Goal: Communication & Community: Answer question/provide support

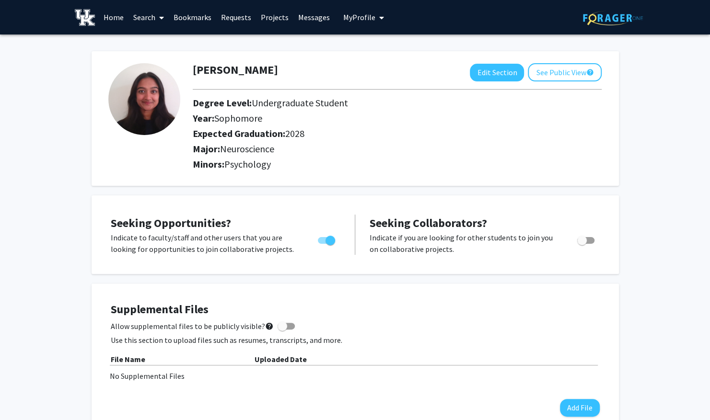
click at [181, 25] on link "Bookmarks" at bounding box center [192, 17] width 47 height 34
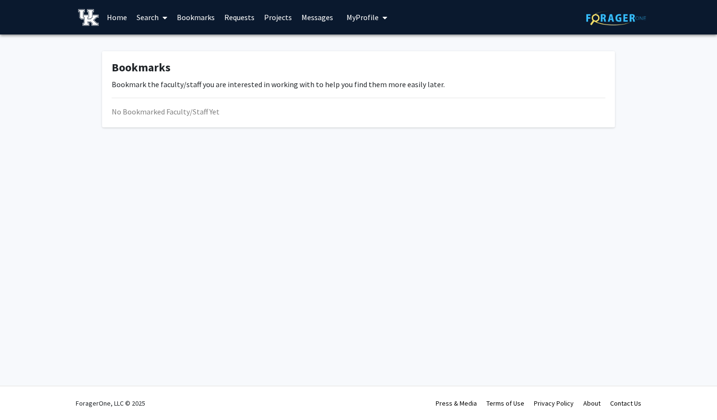
click at [186, 22] on link "Bookmarks" at bounding box center [195, 17] width 47 height 34
click at [227, 18] on link "Requests" at bounding box center [239, 17] width 40 height 34
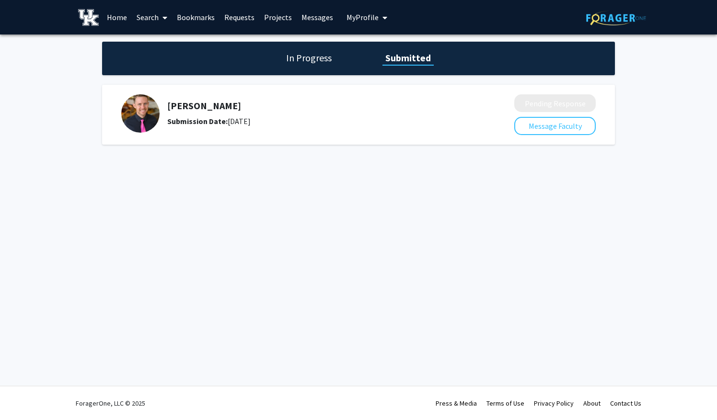
click at [267, 17] on link "Projects" at bounding box center [277, 17] width 37 height 34
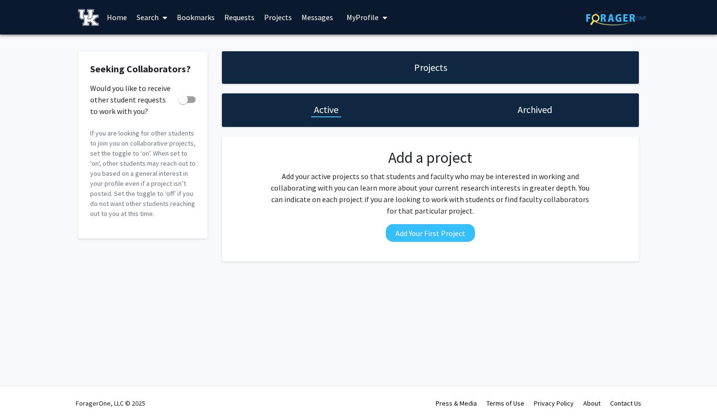
click at [208, 13] on link "Bookmarks" at bounding box center [195, 17] width 47 height 34
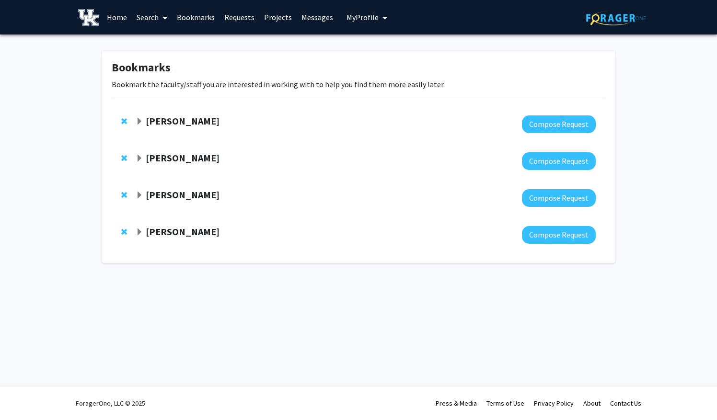
click at [182, 199] on strong "[PERSON_NAME]" at bounding box center [183, 195] width 74 height 12
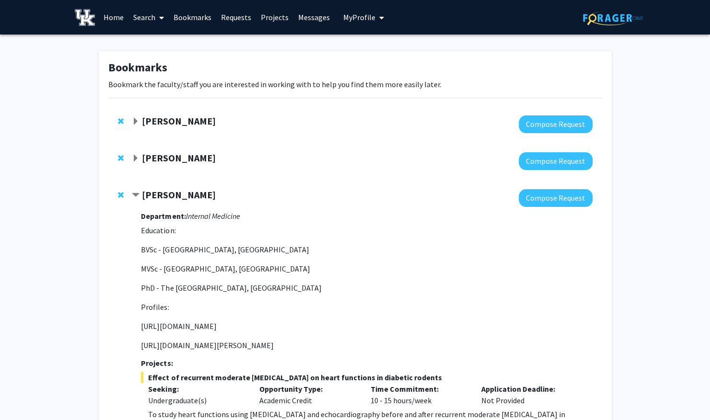
click at [256, 13] on link "Projects" at bounding box center [274, 17] width 37 height 34
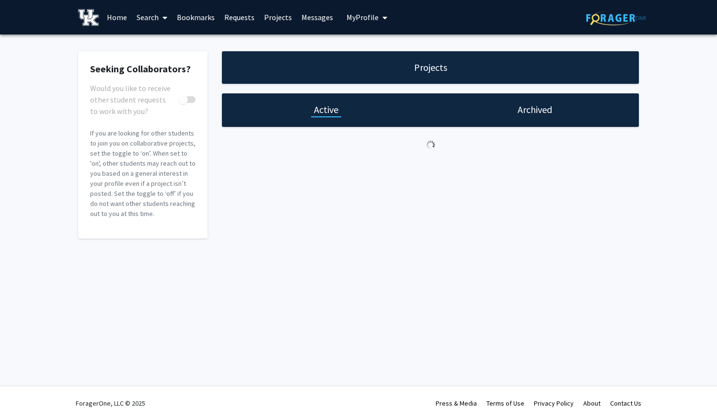
click at [346, 12] on span "My Profile" at bounding box center [362, 17] width 32 height 10
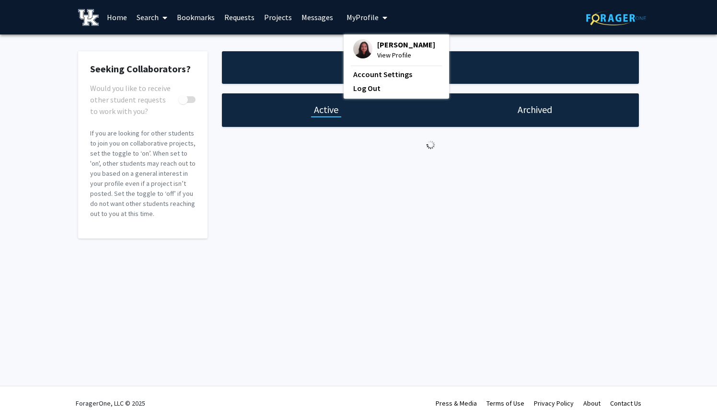
click at [129, 11] on link "Home" at bounding box center [117, 17] width 30 height 34
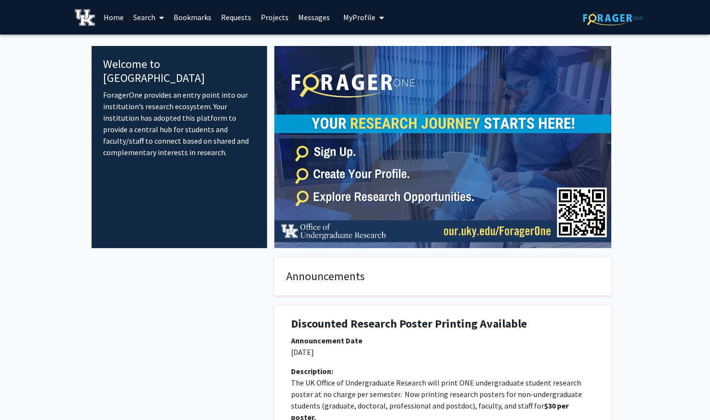
click at [120, 12] on link "Home" at bounding box center [114, 17] width 30 height 34
click at [149, 15] on link "Search" at bounding box center [148, 17] width 40 height 34
click at [190, 14] on link "Bookmarks" at bounding box center [192, 17] width 47 height 34
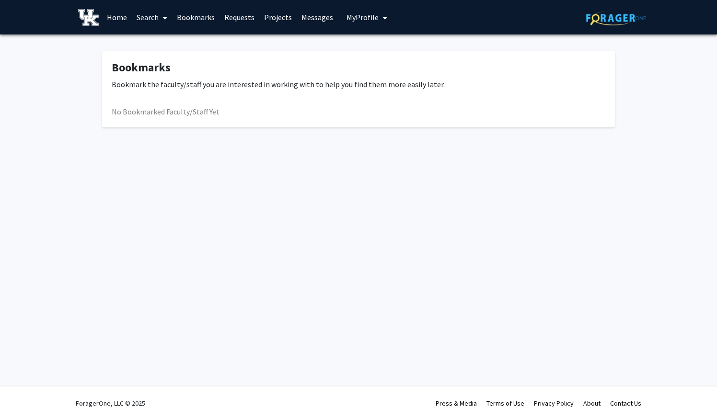
click at [186, 18] on link "Bookmarks" at bounding box center [195, 17] width 47 height 34
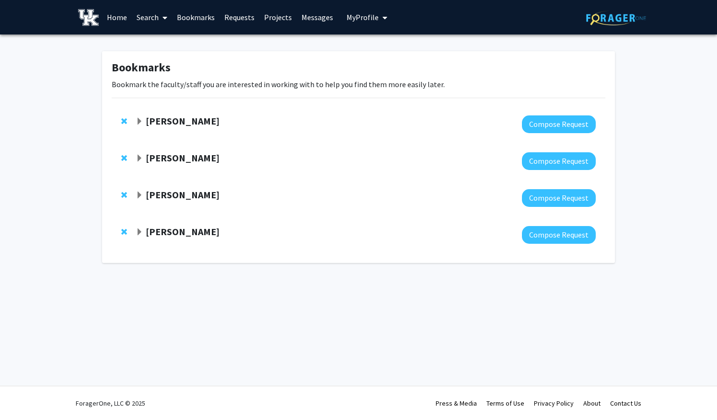
click at [374, 16] on span "My Profile" at bounding box center [362, 17] width 32 height 10
click at [385, 46] on span "[PERSON_NAME]" at bounding box center [406, 44] width 58 height 11
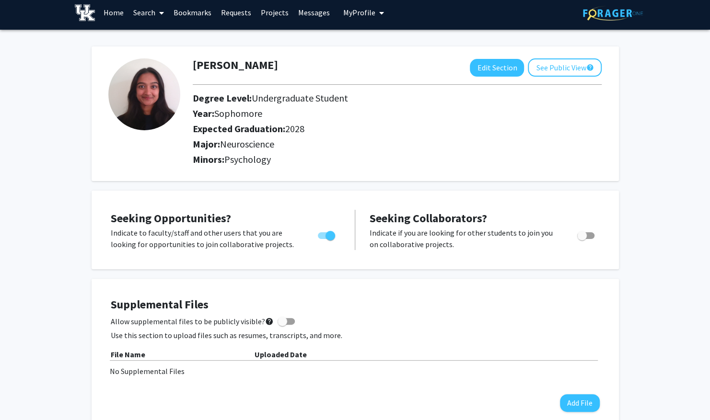
scroll to position [4, 0]
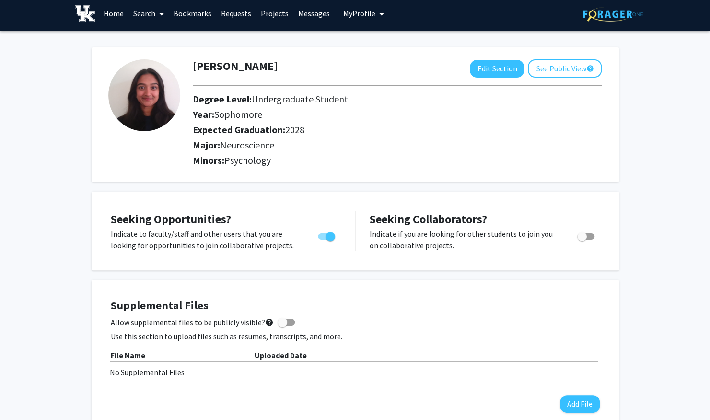
click at [304, 26] on link "Messages" at bounding box center [313, 14] width 41 height 34
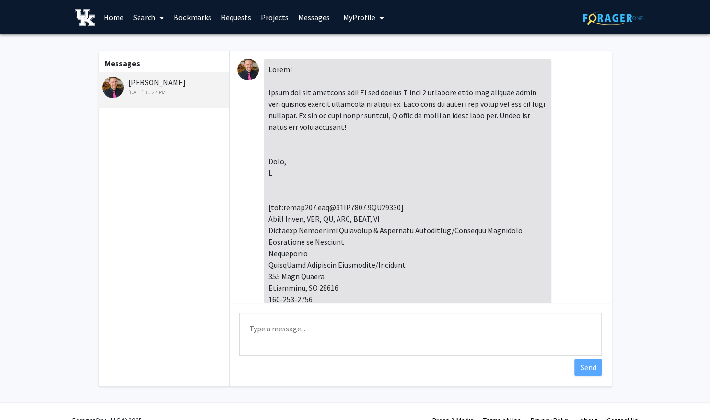
click at [294, 21] on link "Messages" at bounding box center [313, 17] width 41 height 34
click at [268, 17] on link "Projects" at bounding box center [274, 17] width 37 height 34
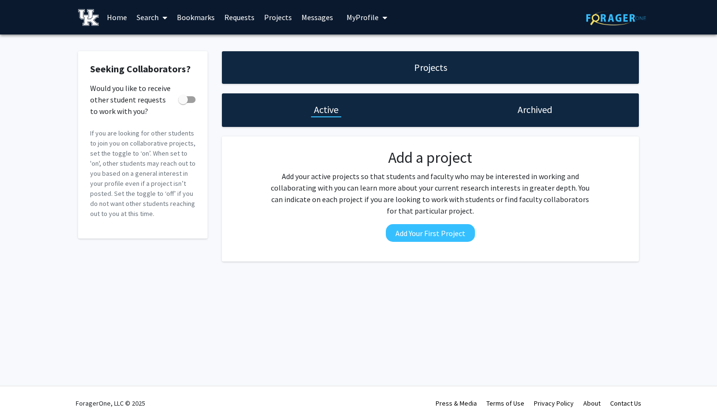
click at [230, 21] on link "Requests" at bounding box center [239, 17] width 40 height 34
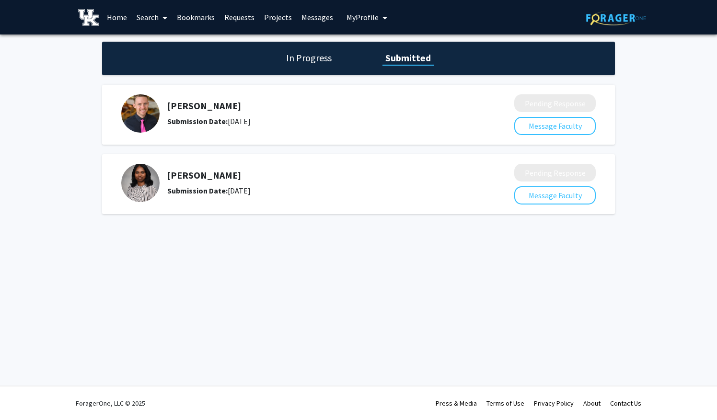
click at [297, 57] on h1 "In Progress" at bounding box center [308, 57] width 51 height 13
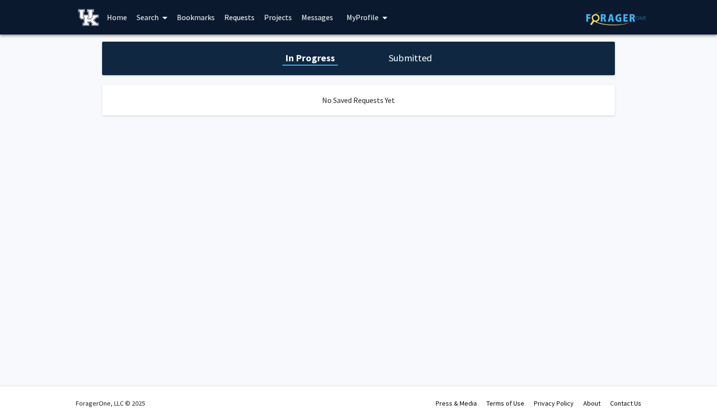
click at [409, 46] on div "In Progress Submitted" at bounding box center [358, 59] width 513 height 34
click at [411, 55] on h1 "Submitted" at bounding box center [410, 57] width 49 height 13
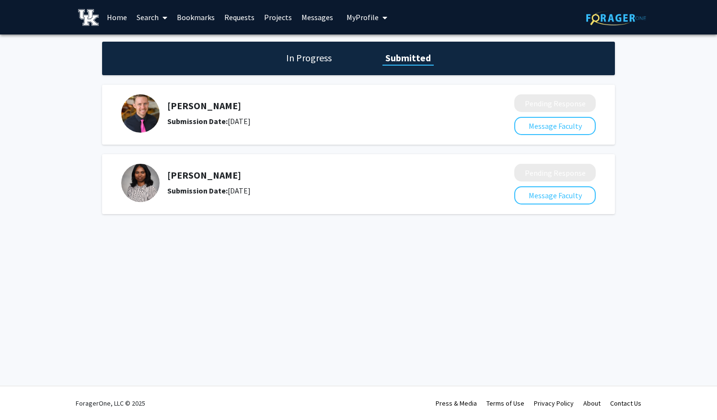
click at [125, 16] on link "Home" at bounding box center [117, 17] width 30 height 34
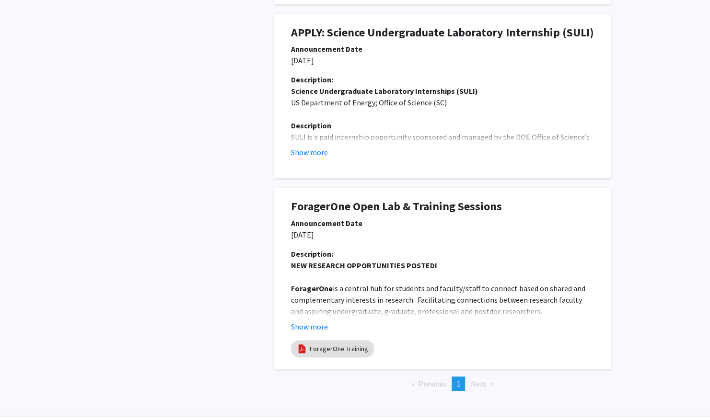
scroll to position [483, 0]
click at [312, 152] on button "Show more" at bounding box center [309, 151] width 37 height 11
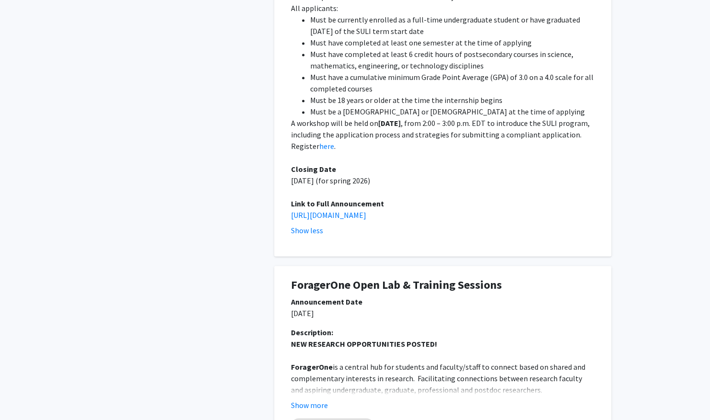
scroll to position [785, 0]
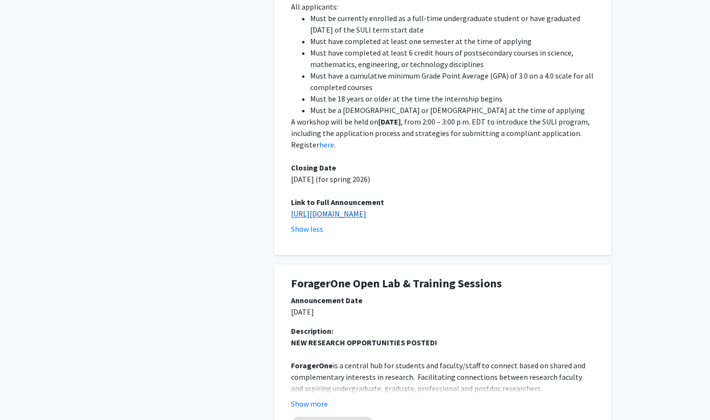
click at [325, 209] on link "https://science.osti.gov/wdts/suli" at bounding box center [328, 214] width 75 height 10
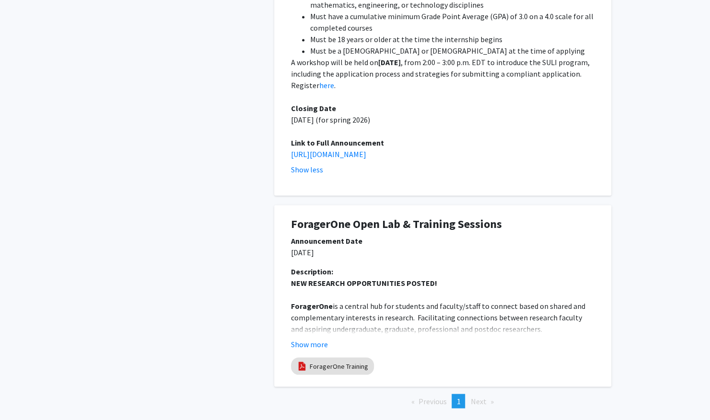
scroll to position [881, 0]
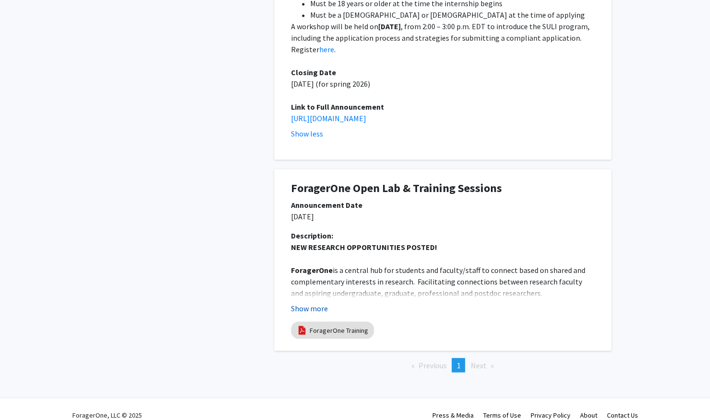
click at [318, 302] on button "Show more" at bounding box center [309, 307] width 37 height 11
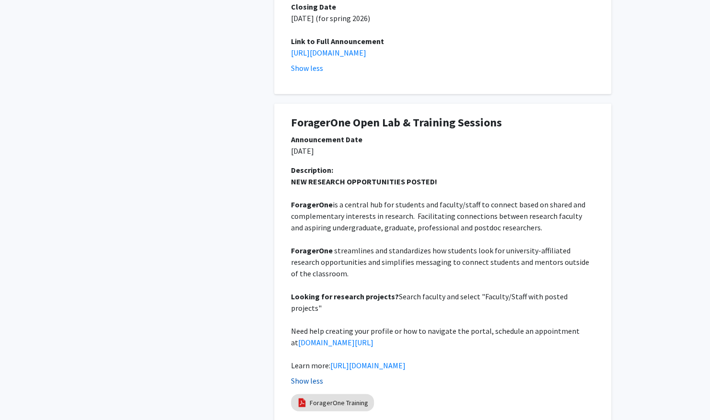
scroll to position [1007, 0]
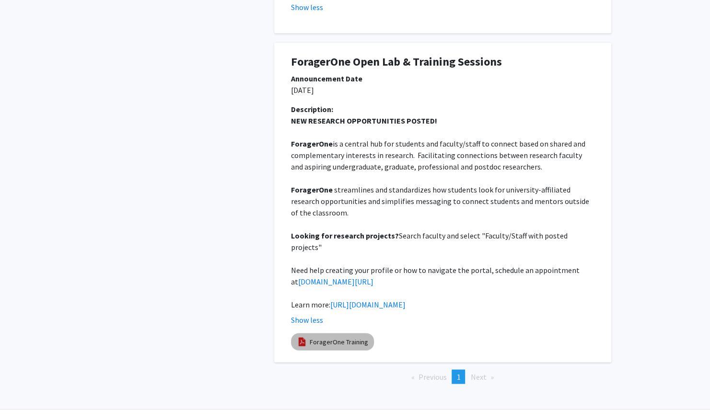
click at [339, 331] on div "ForagerOne Training" at bounding box center [442, 341] width 307 height 21
click at [343, 337] on link "ForagerOne Training" at bounding box center [339, 342] width 58 height 10
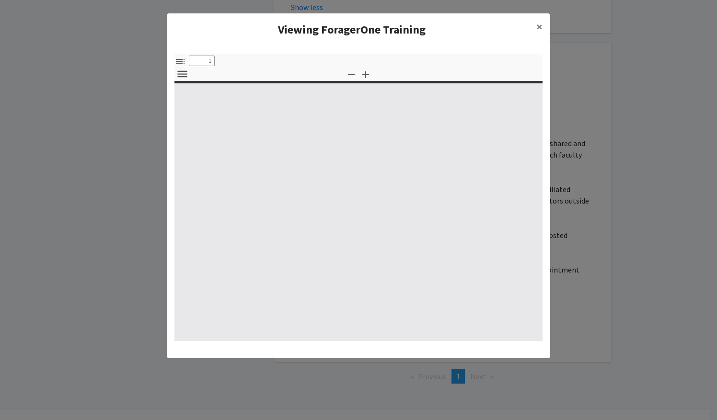
select select "custom"
type input "0"
select select "custom"
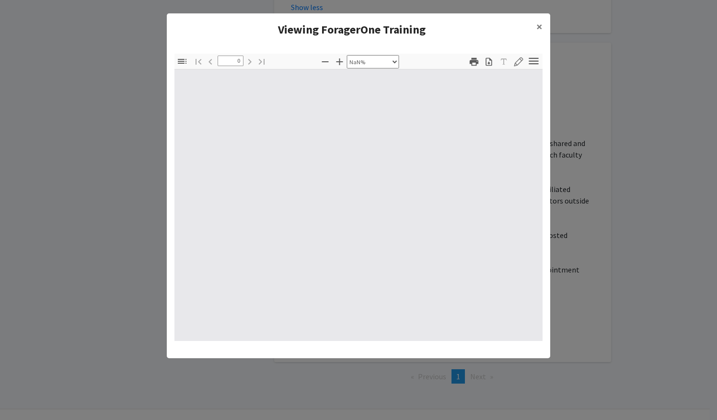
type input "1"
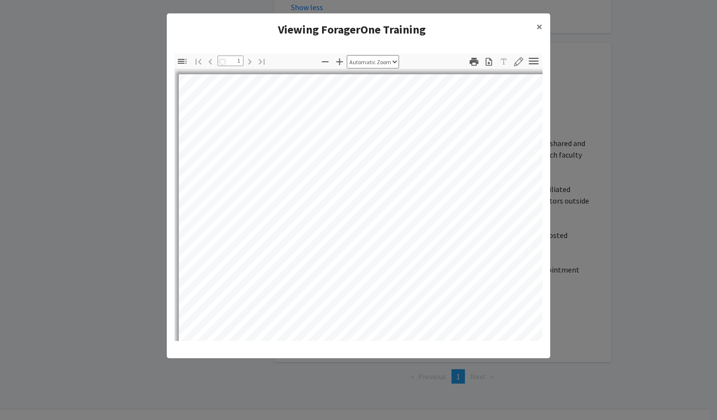
select select "auto"
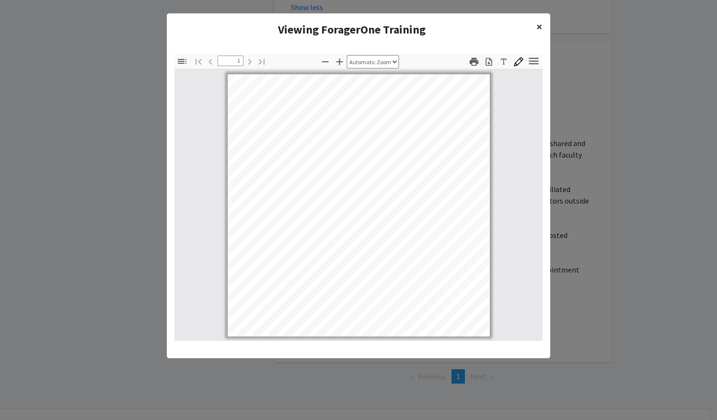
click at [537, 24] on span "×" at bounding box center [539, 26] width 6 height 15
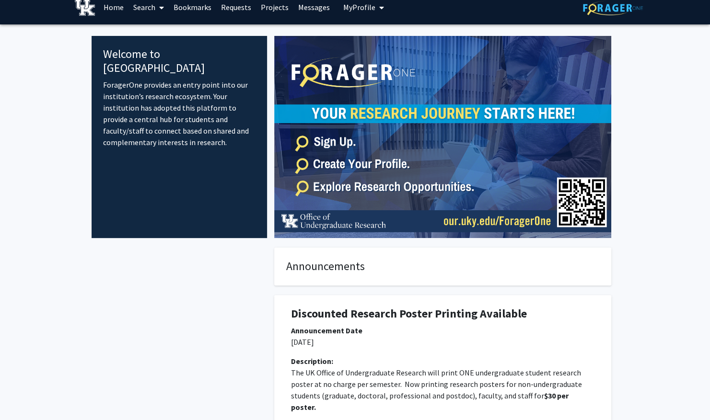
scroll to position [0, 0]
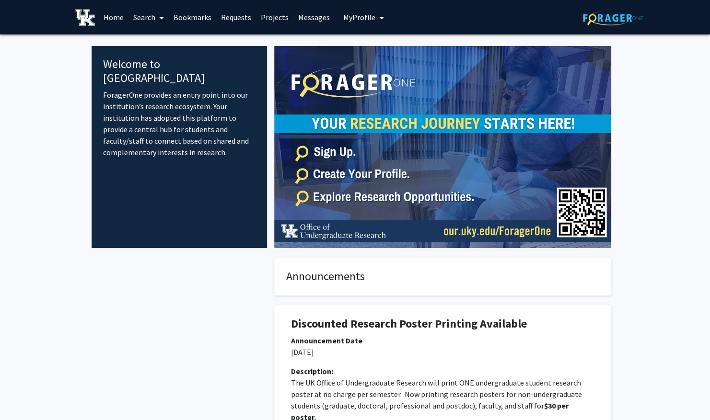
click at [313, 13] on link "Messages" at bounding box center [313, 17] width 41 height 34
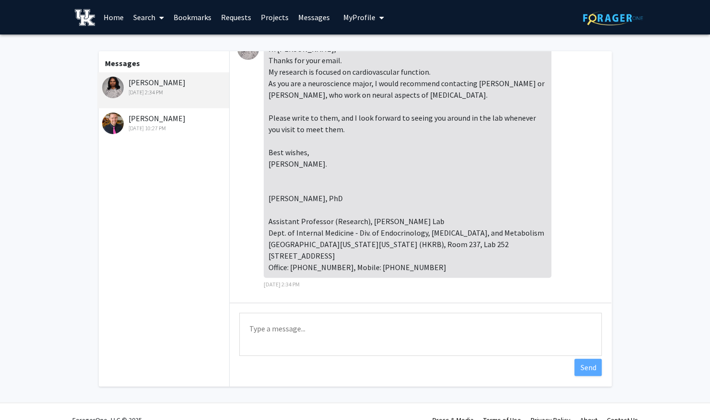
scroll to position [23, 0]
click at [351, 331] on textarea "Type a message" at bounding box center [420, 334] width 362 height 43
type textarea "Thank you so much!"
click at [593, 370] on button "Send" at bounding box center [587, 367] width 27 height 17
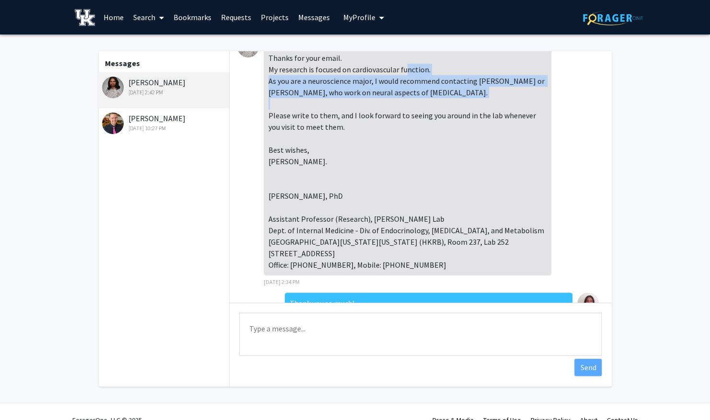
drag, startPoint x: 267, startPoint y: 81, endPoint x: 491, endPoint y: 89, distance: 223.9
click at [491, 89] on div "Hi [PERSON_NAME], Thanks for your email. My research is focused on cardiovascul…" at bounding box center [407, 156] width 287 height 240
copy div "As you are a neuroscience major, I would recommend contacting Dr. Simon Fisher …"
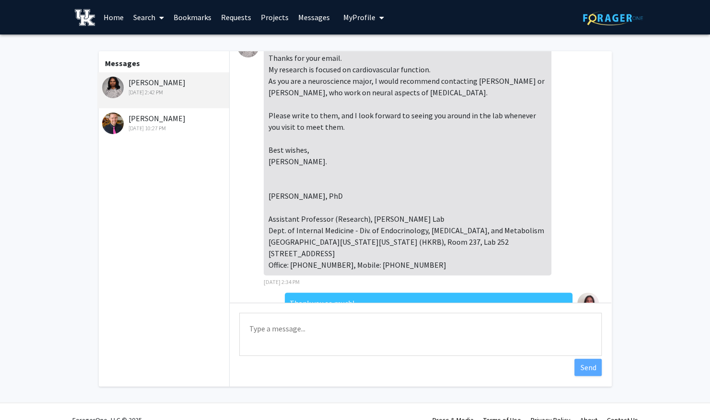
click at [384, 126] on div "Hi [PERSON_NAME], Thanks for your email. My research is focused on cardiovascul…" at bounding box center [407, 156] width 287 height 240
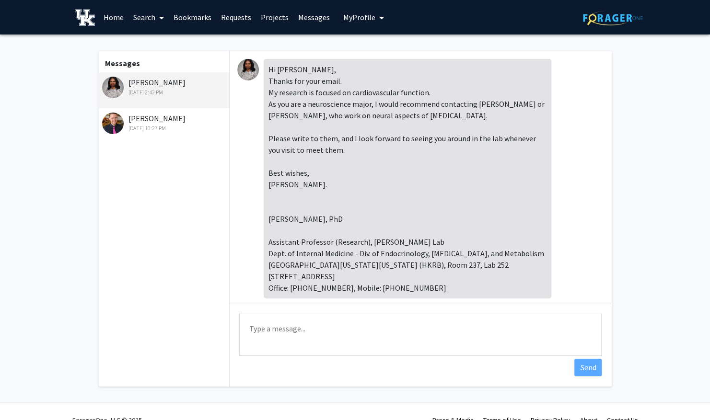
click at [303, 14] on link "Messages" at bounding box center [313, 17] width 41 height 34
click at [265, 16] on link "Projects" at bounding box center [274, 17] width 37 height 34
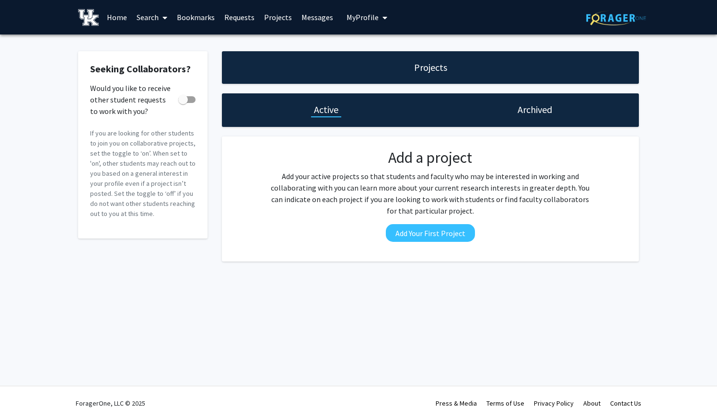
click at [233, 20] on link "Requests" at bounding box center [239, 17] width 40 height 34
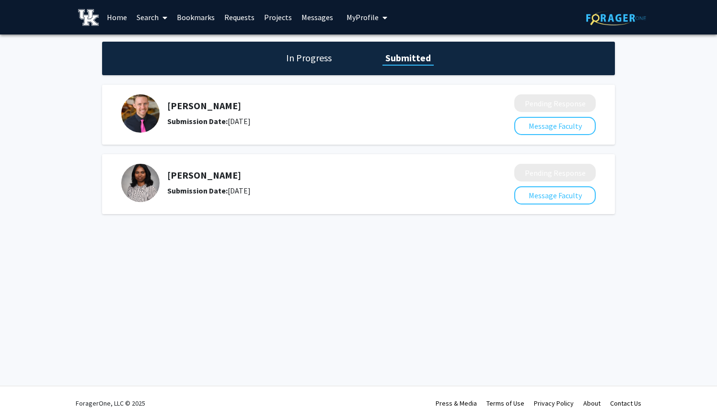
click at [187, 178] on h5 "Sathya Velmurugan" at bounding box center [315, 175] width 296 height 11
click at [570, 194] on button "Message Faculty" at bounding box center [554, 195] width 81 height 18
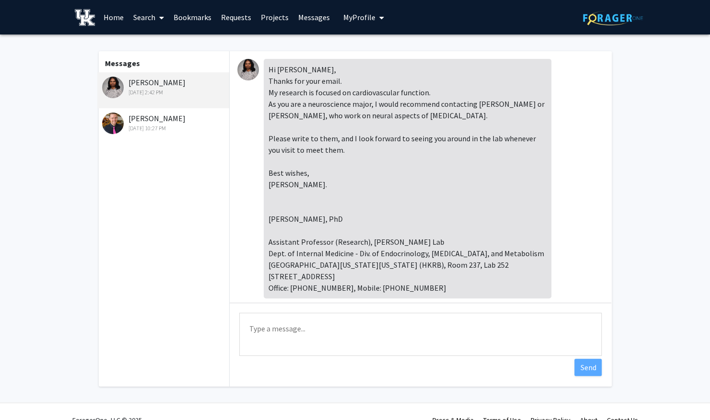
click at [241, 23] on link "Requests" at bounding box center [236, 17] width 40 height 34
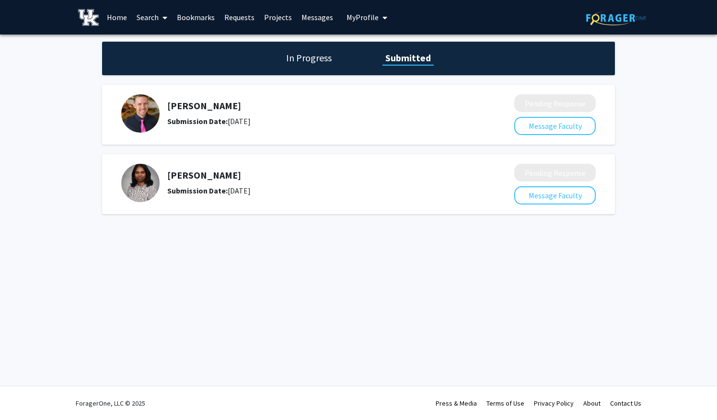
click at [325, 43] on div "In Progress Submitted" at bounding box center [358, 59] width 513 height 34
click at [323, 50] on div "In Progress Submitted" at bounding box center [358, 59] width 513 height 34
click at [320, 57] on h1 "In Progress" at bounding box center [308, 57] width 51 height 13
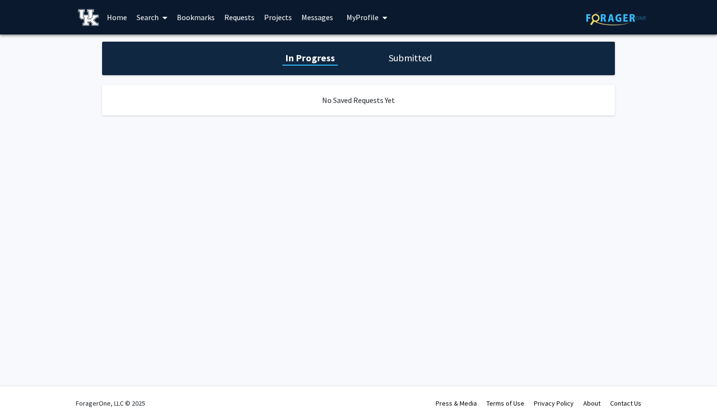
click at [125, 20] on link "Home" at bounding box center [117, 17] width 30 height 34
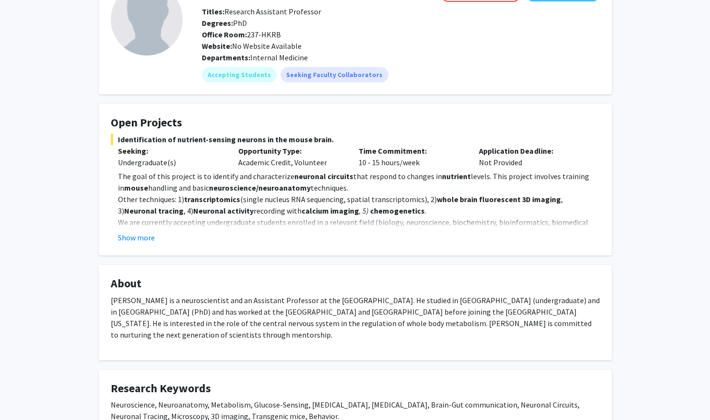
scroll to position [76, 0]
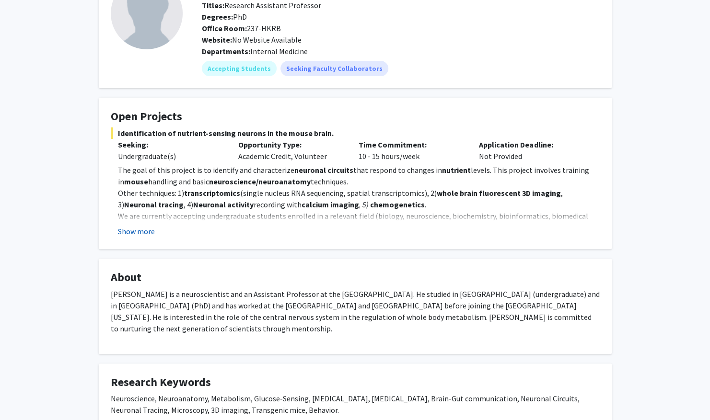
click at [135, 233] on button "Show more" at bounding box center [136, 231] width 37 height 11
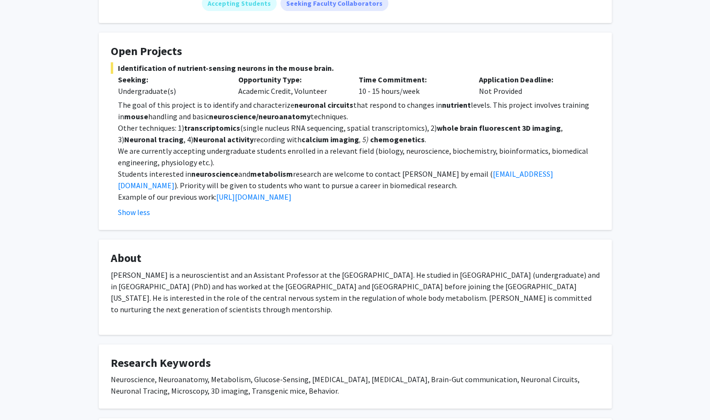
scroll to position [148, 0]
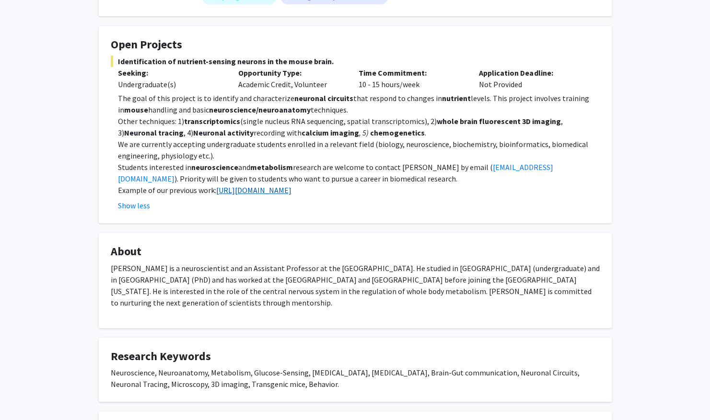
click at [233, 189] on link "https://doi.org/10.1016/j.cmet.2021.12.020" at bounding box center [253, 190] width 75 height 10
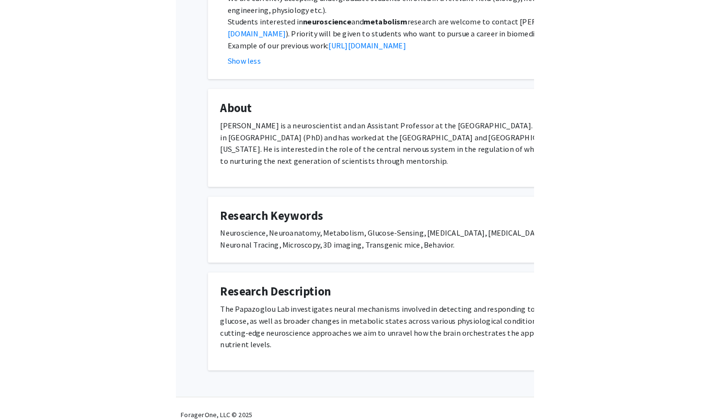
scroll to position [0, 0]
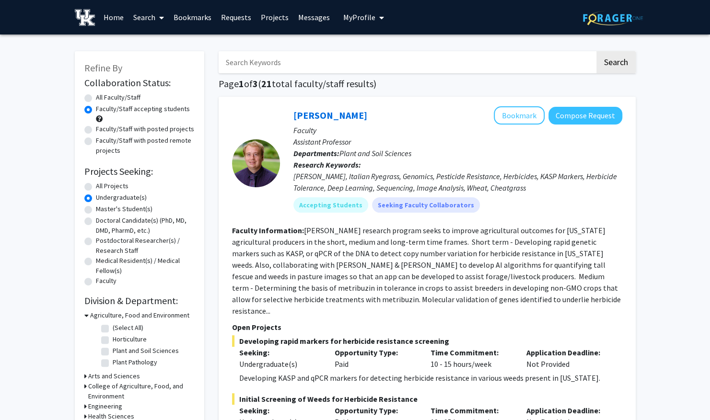
click at [303, 16] on link "Messages" at bounding box center [313, 17] width 41 height 34
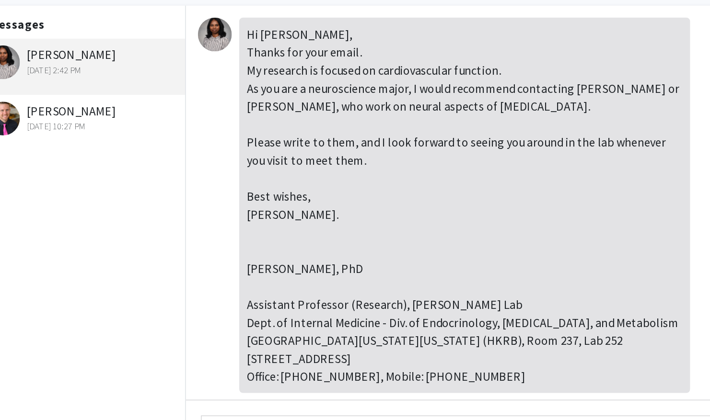
click at [350, 97] on div "Hi [PERSON_NAME], Thanks for your email. My research is focused on cardiovascul…" at bounding box center [407, 179] width 287 height 240
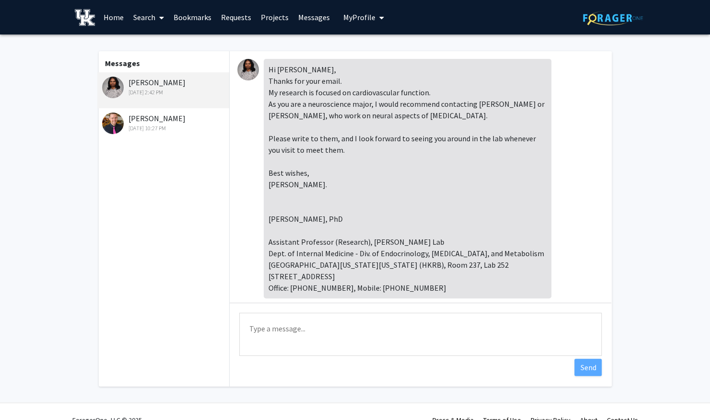
click at [349, 325] on textarea "Type a message" at bounding box center [420, 334] width 362 height 43
